Goal: Task Accomplishment & Management: Complete application form

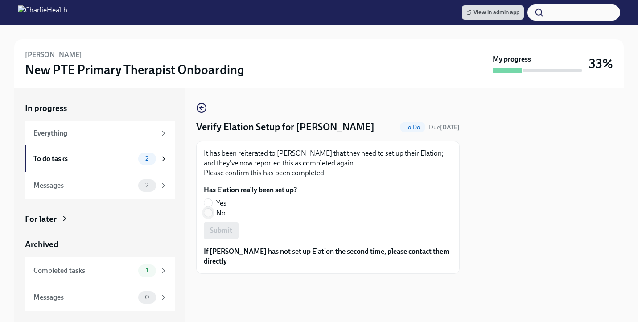
click at [208, 211] on input "No" at bounding box center [208, 213] width 8 height 8
radio input "true"
click at [227, 227] on span "Submit" at bounding box center [221, 230] width 22 height 9
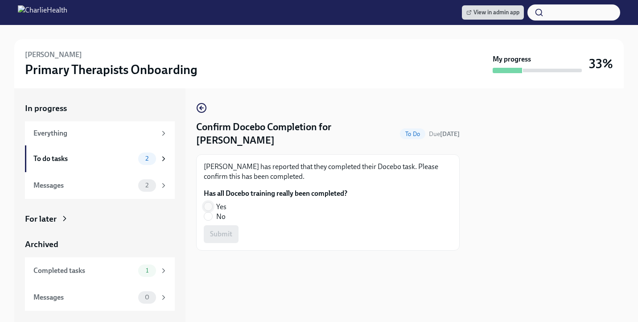
click at [206, 202] on input "Yes" at bounding box center [208, 206] width 8 height 8
radio input "true"
click at [214, 230] on span "Submit" at bounding box center [221, 234] width 22 height 9
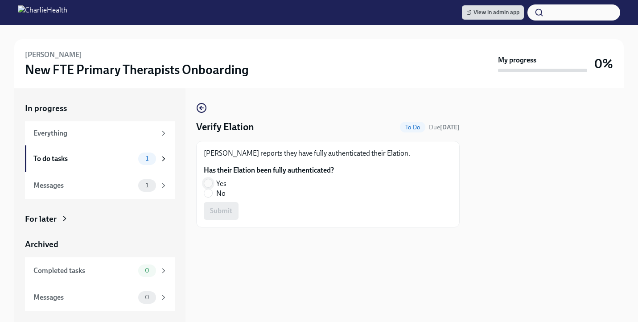
click at [206, 181] on input "Yes" at bounding box center [208, 183] width 8 height 8
radio input "true"
click at [231, 207] on span "Submit" at bounding box center [221, 210] width 22 height 9
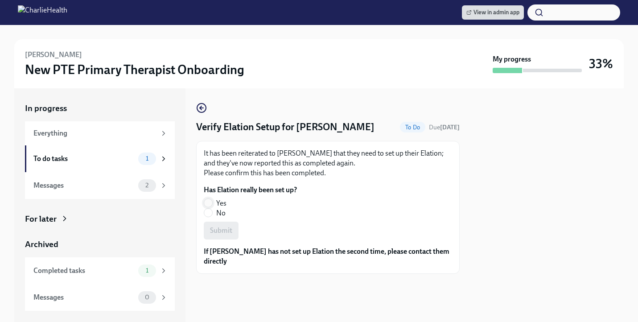
drag, startPoint x: 207, startPoint y: 201, endPoint x: 211, endPoint y: 206, distance: 5.7
click at [207, 201] on input "Yes" at bounding box center [208, 203] width 8 height 8
radio input "true"
click at [215, 226] on span "Submit" at bounding box center [221, 230] width 22 height 9
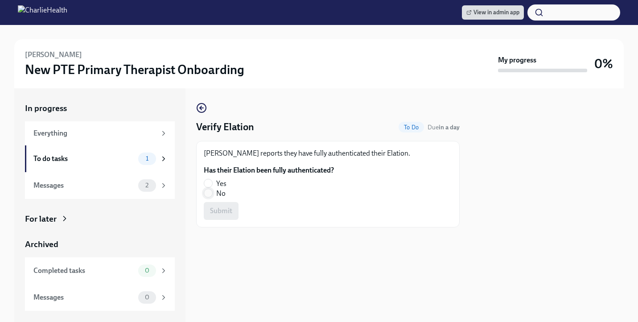
click at [209, 195] on input "No" at bounding box center [208, 193] width 8 height 8
radio input "true"
click at [223, 210] on span "Submit" at bounding box center [221, 210] width 22 height 9
click at [206, 195] on input "No" at bounding box center [208, 193] width 8 height 8
radio input "true"
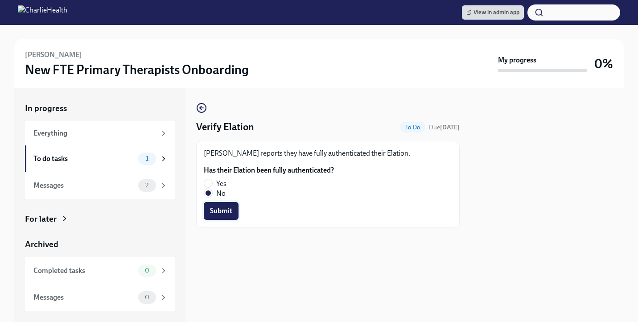
click at [216, 206] on button "Submit" at bounding box center [221, 211] width 35 height 18
click at [211, 193] on input "No" at bounding box center [208, 193] width 8 height 8
radio input "true"
click at [226, 210] on span "Submit" at bounding box center [221, 210] width 22 height 9
click at [210, 183] on input "Yes" at bounding box center [208, 183] width 8 height 8
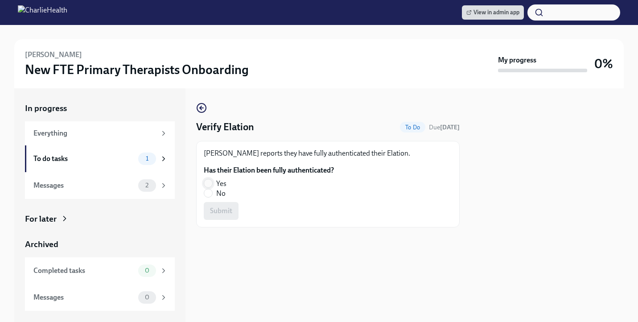
radio input "true"
click at [216, 201] on form "Has their Elation been fully authenticated? Yes No Submit" at bounding box center [328, 192] width 248 height 54
click at [216, 213] on span "Submit" at bounding box center [221, 210] width 22 height 9
click at [206, 184] on input "Yes" at bounding box center [208, 183] width 8 height 8
radio input "true"
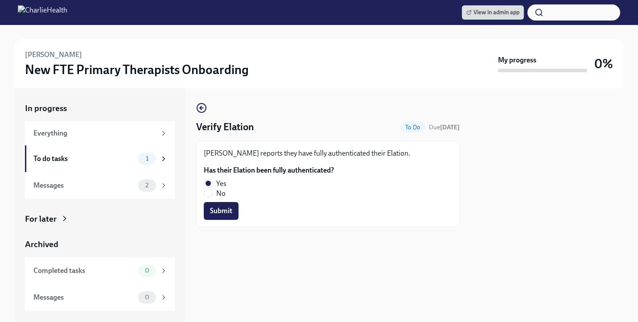
click at [225, 210] on span "Submit" at bounding box center [221, 210] width 22 height 9
click at [213, 194] on label "No" at bounding box center [265, 194] width 123 height 10
click at [212, 194] on input "No" at bounding box center [208, 193] width 8 height 8
radio input "true"
click at [219, 204] on button "Submit" at bounding box center [221, 211] width 35 height 18
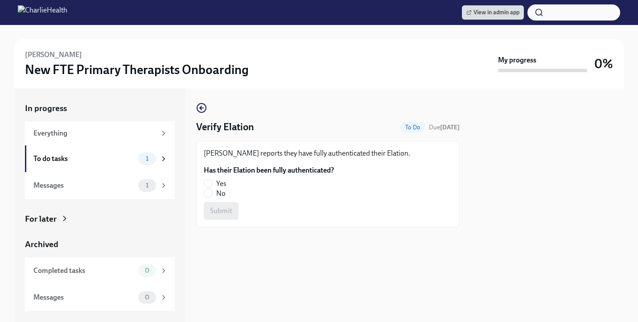
click at [214, 192] on label "No" at bounding box center [265, 194] width 123 height 10
click at [212, 192] on input "No" at bounding box center [208, 193] width 8 height 8
radio input "true"
click at [228, 211] on span "Submit" at bounding box center [221, 210] width 22 height 9
click at [210, 193] on input "No" at bounding box center [208, 193] width 8 height 8
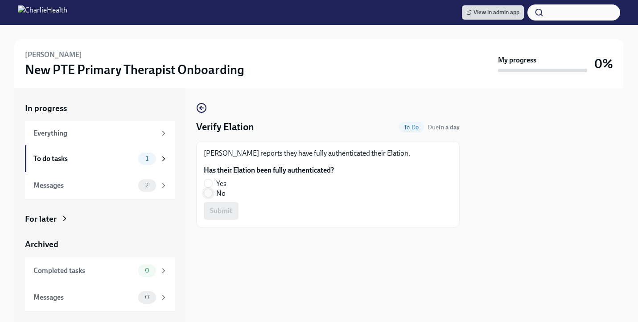
radio input "true"
click at [231, 217] on button "Submit" at bounding box center [221, 211] width 35 height 18
click at [210, 181] on input "Yes" at bounding box center [208, 183] width 8 height 8
radio input "true"
click at [216, 217] on button "Submit" at bounding box center [221, 211] width 35 height 18
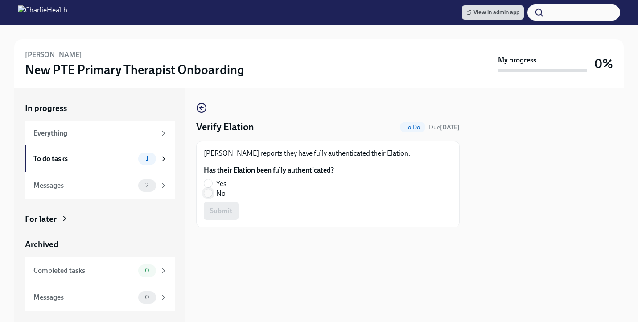
click at [206, 191] on input "No" at bounding box center [208, 193] width 8 height 8
radio input "true"
click at [235, 215] on button "Submit" at bounding box center [221, 211] width 35 height 18
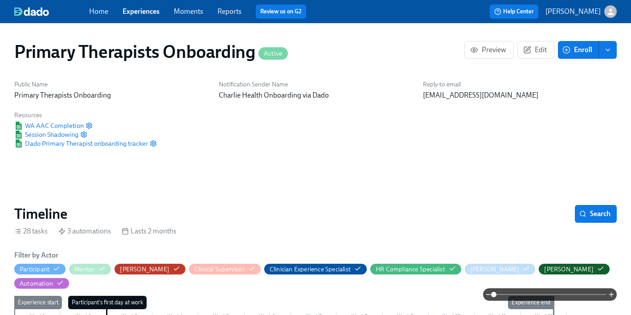
click at [144, 12] on link "Experiences" at bounding box center [141, 11] width 37 height 8
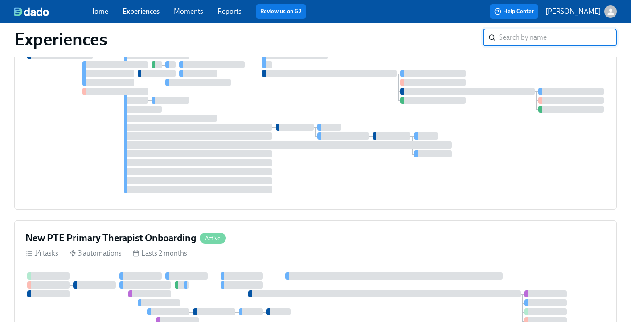
scroll to position [887, 0]
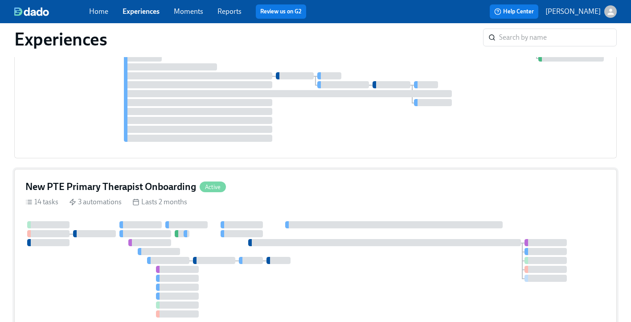
click at [281, 183] on div "New PTE Primary Therapist Onboarding Active" at bounding box center [315, 186] width 581 height 13
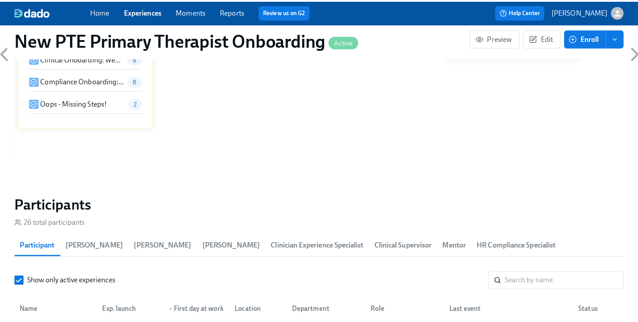
scroll to position [778, 0]
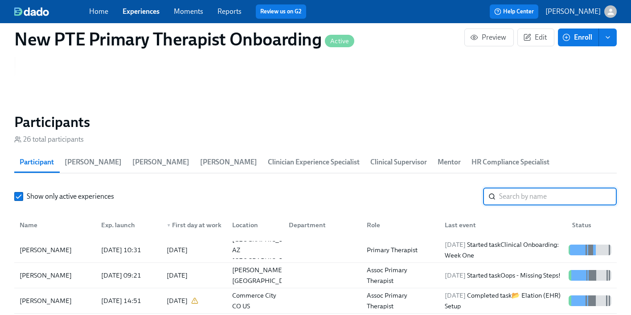
click at [555, 189] on input "search" at bounding box center [558, 197] width 118 height 18
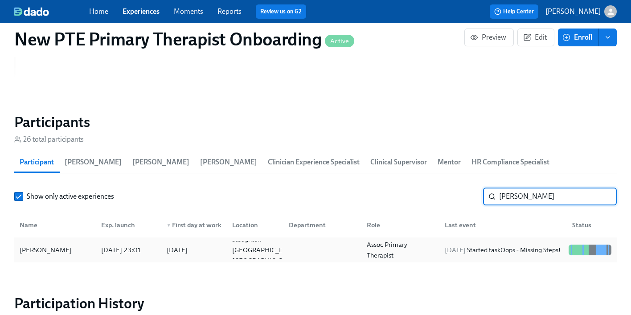
type input "nicole"
click at [78, 241] on div "Nicole Leung" at bounding box center [55, 250] width 78 height 18
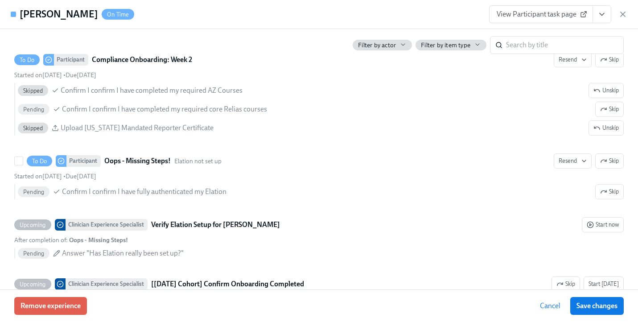
scroll to position [1770, 0]
click at [553, 21] on link "View Participant task page" at bounding box center [541, 14] width 104 height 18
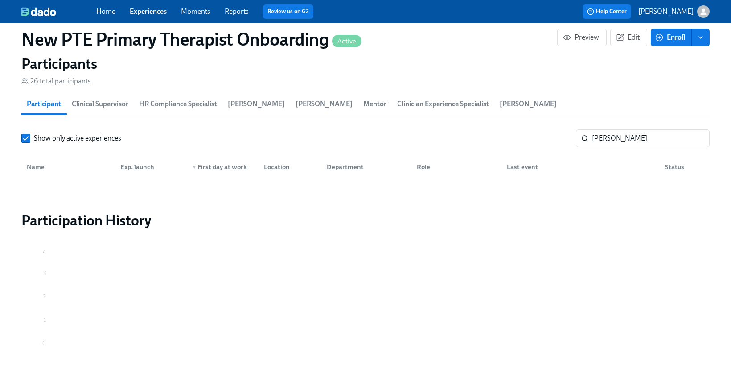
scroll to position [0, 3814]
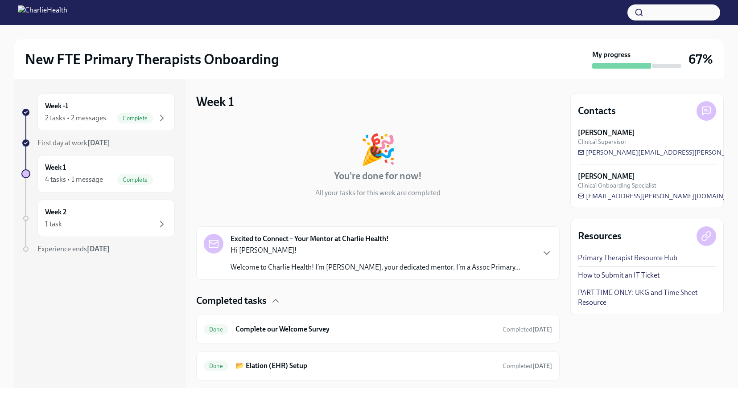
scroll to position [94, 0]
